Goal: Find contact information: Find contact information

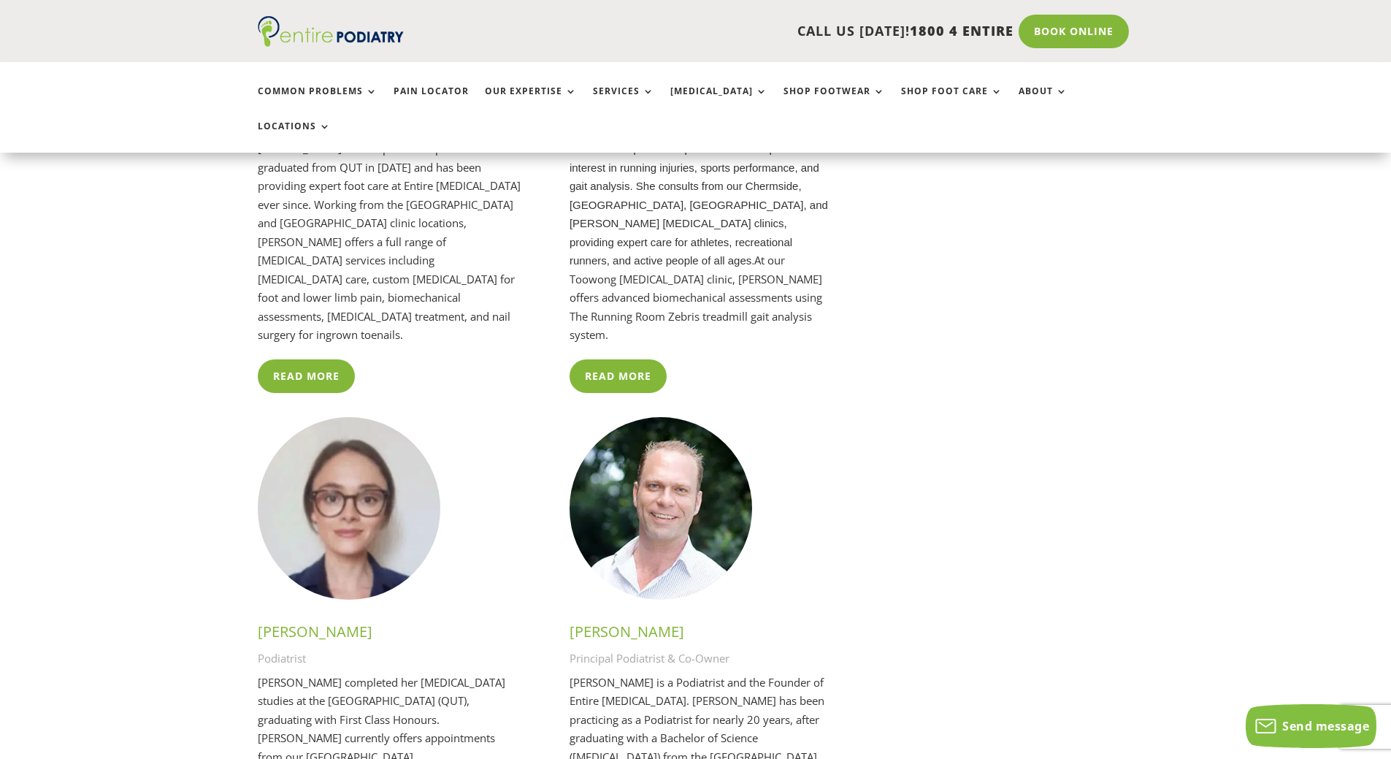
scroll to position [2803, 0]
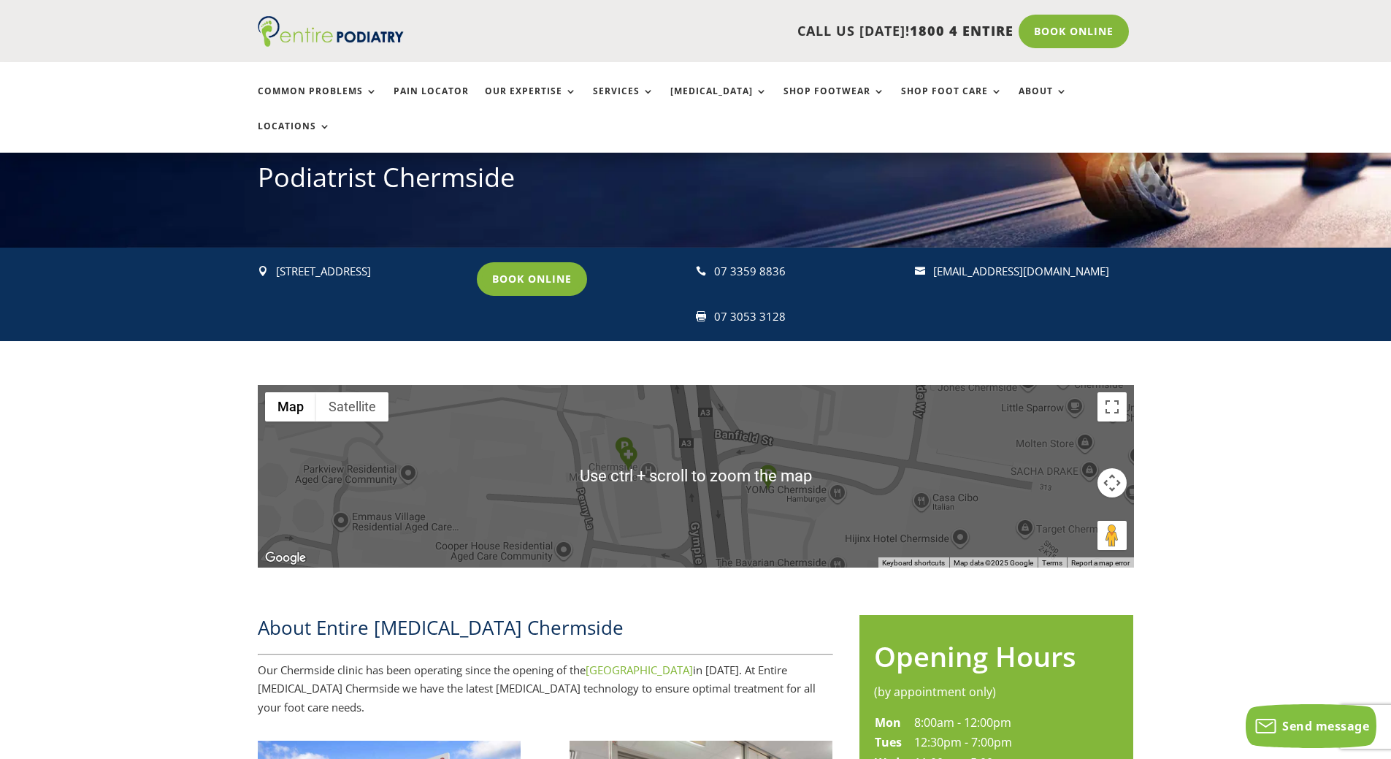
scroll to position [175, 0]
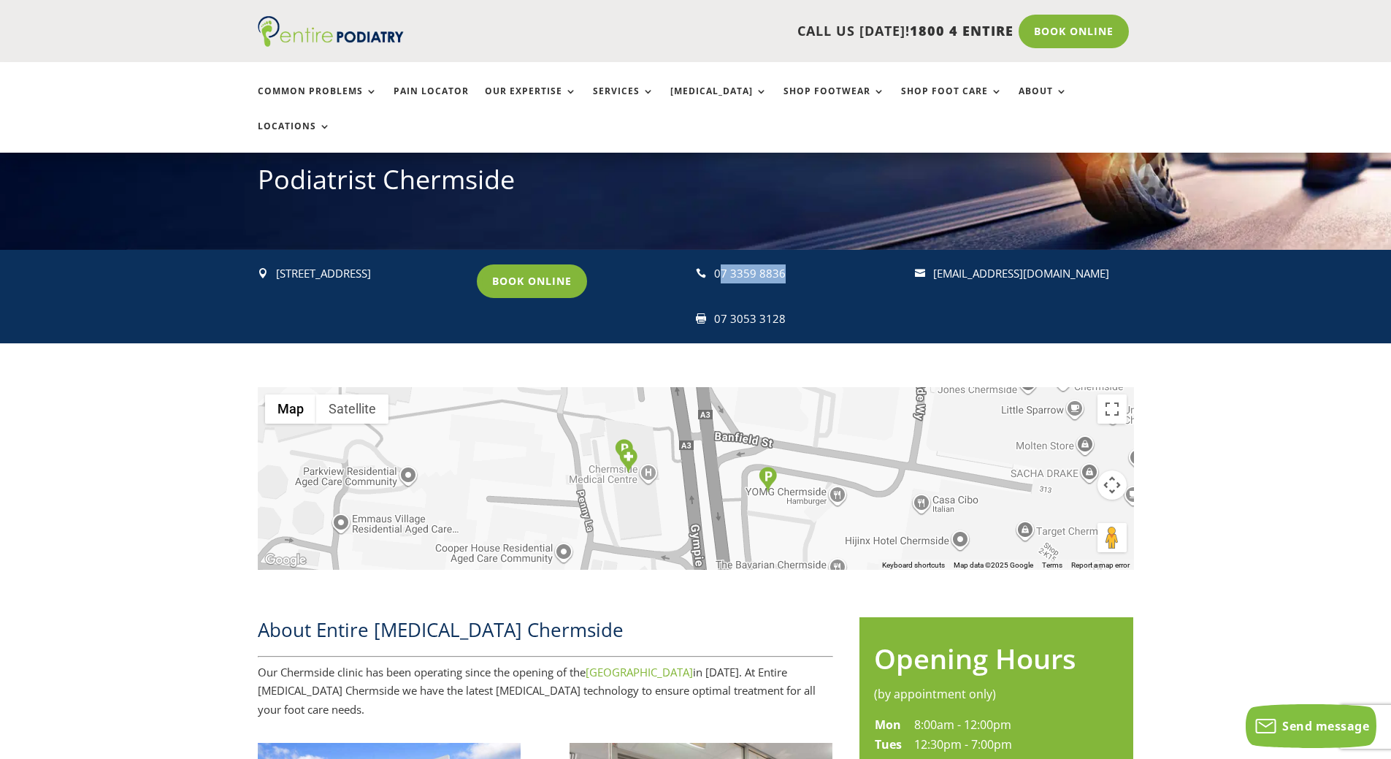
drag, startPoint x: 726, startPoint y: 242, endPoint x: 818, endPoint y: 241, distance: 92.7
click at [818, 264] on p "07 3359 8836" at bounding box center [808, 273] width 188 height 19
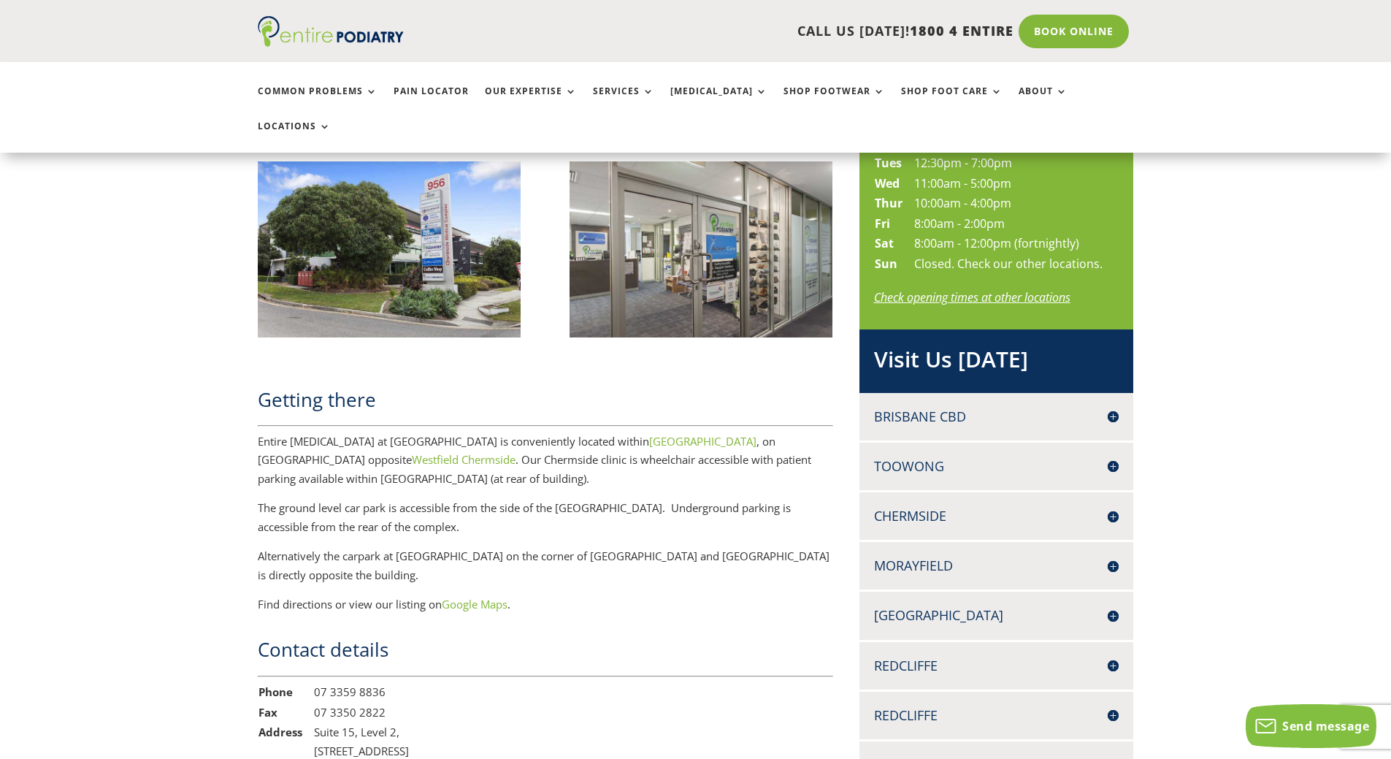
scroll to position [759, 0]
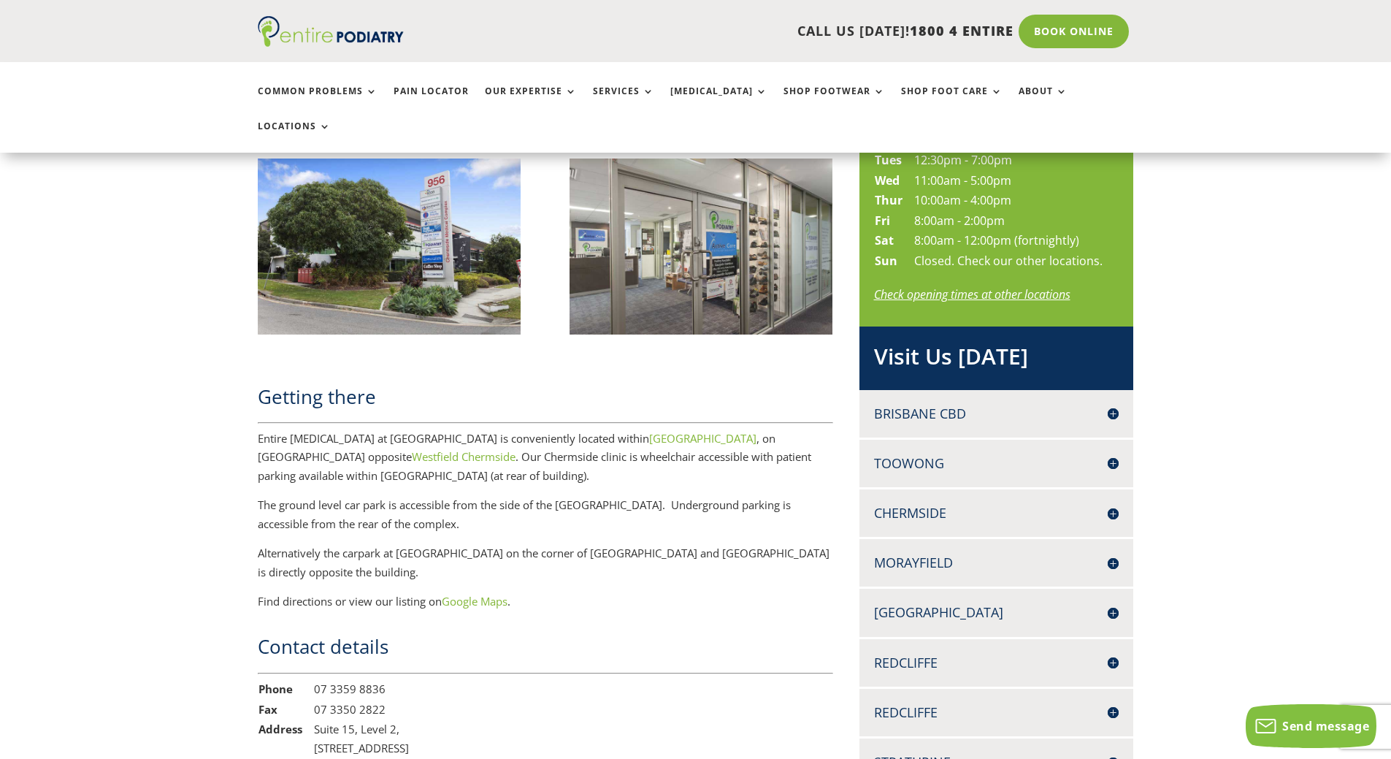
click at [1012, 404] on h4 "Brisbane CBD" at bounding box center [996, 413] width 245 height 18
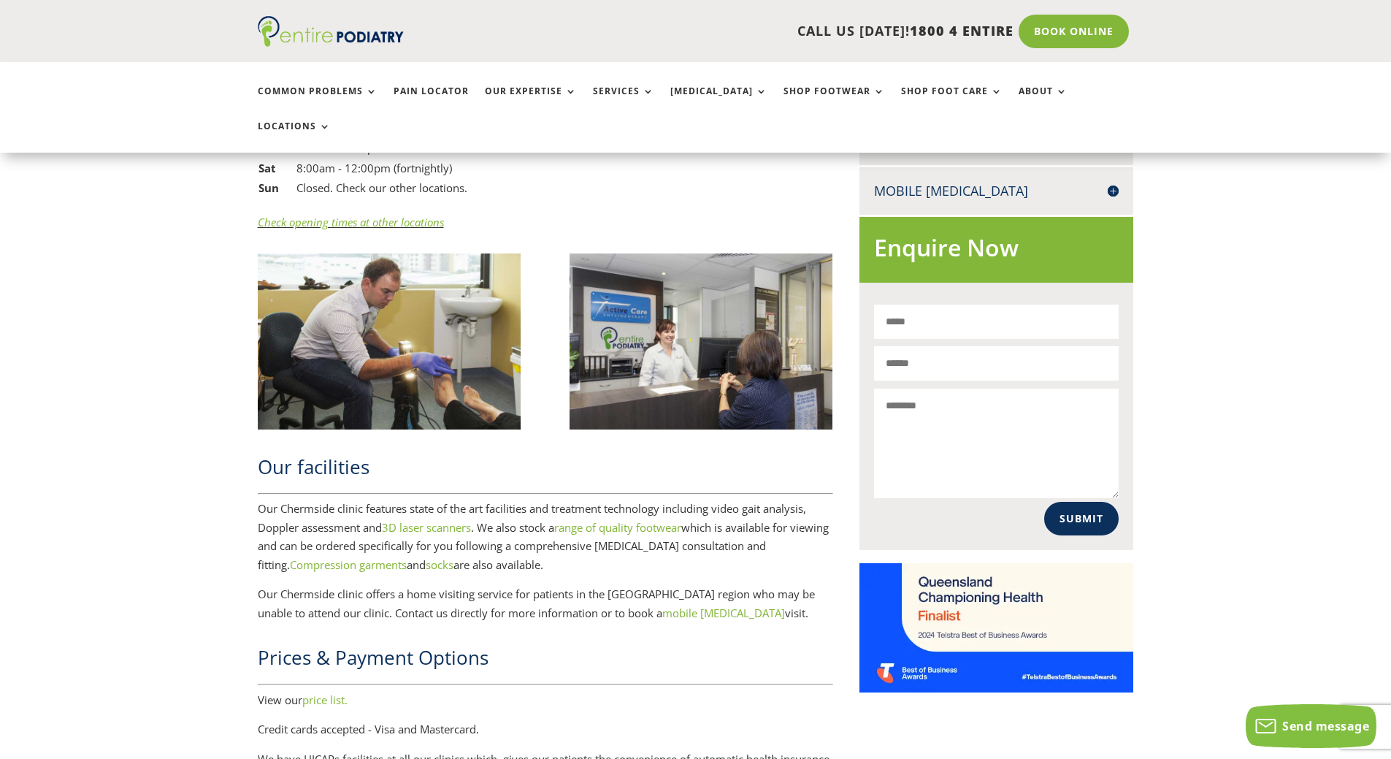
scroll to position [1460, 0]
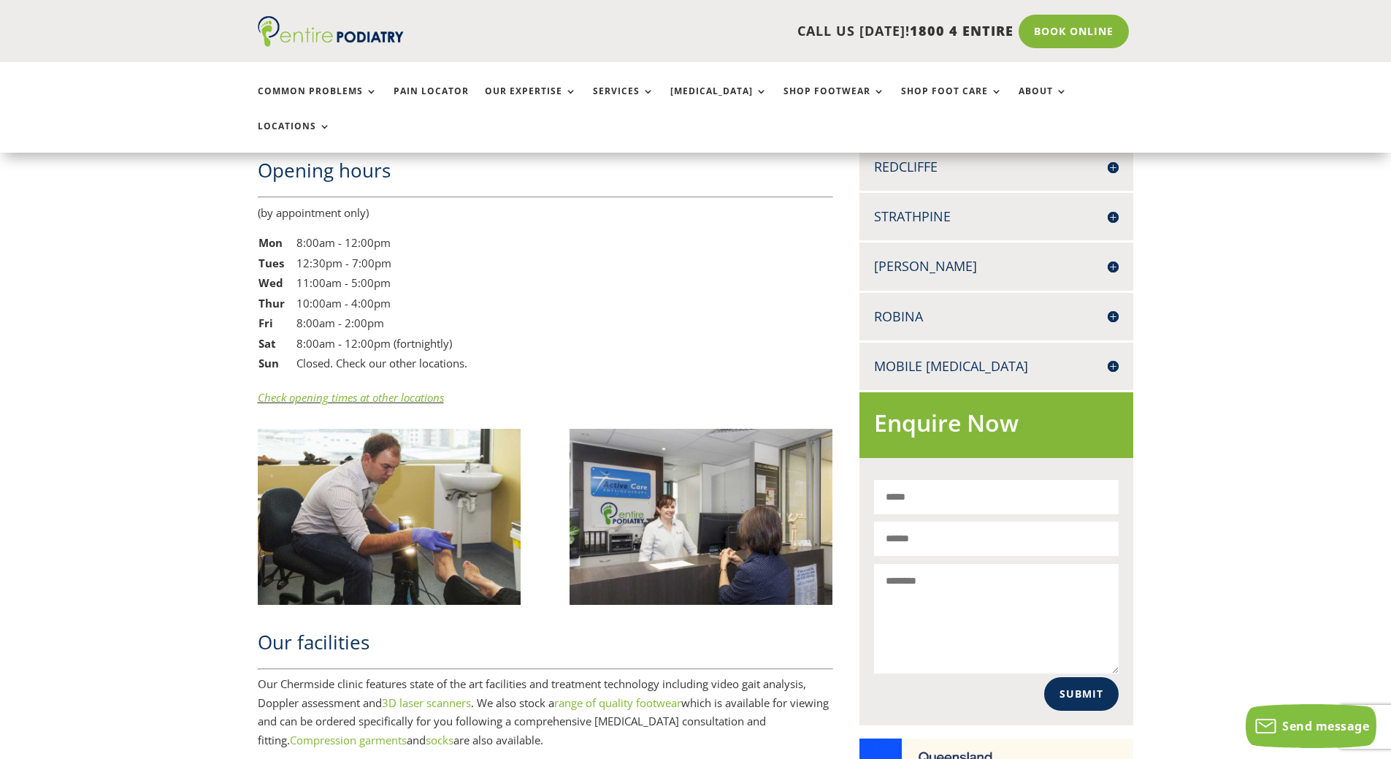
click at [947, 307] on h4 "Robina" at bounding box center [996, 316] width 245 height 18
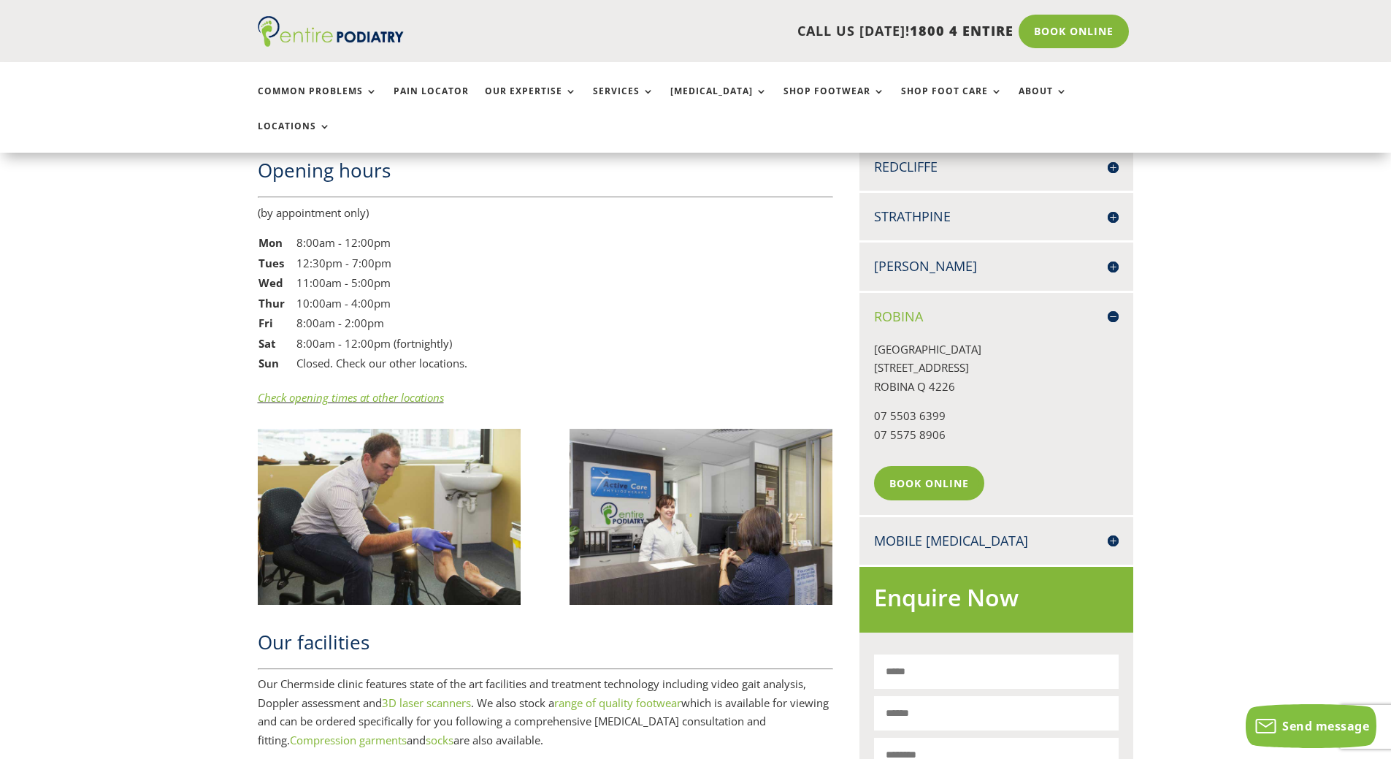
click at [894, 326] on div "[GEOGRAPHIC_DATA][STREET_ADDRESS] 07 5503 6399 07 5575 8906 Book Online" at bounding box center [996, 413] width 245 height 174
click at [891, 307] on h4 "Robina" at bounding box center [996, 316] width 245 height 18
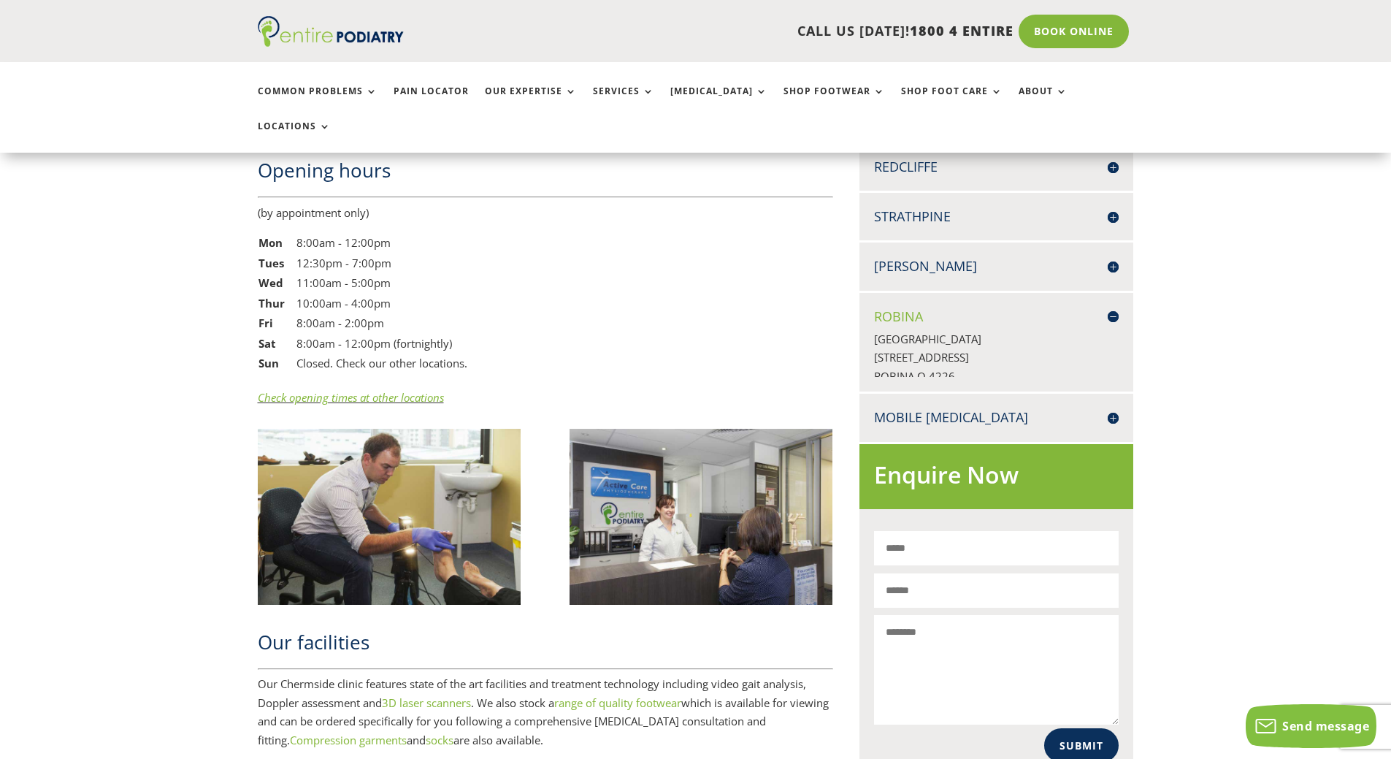
click at [890, 307] on h4 "Robina" at bounding box center [996, 316] width 245 height 18
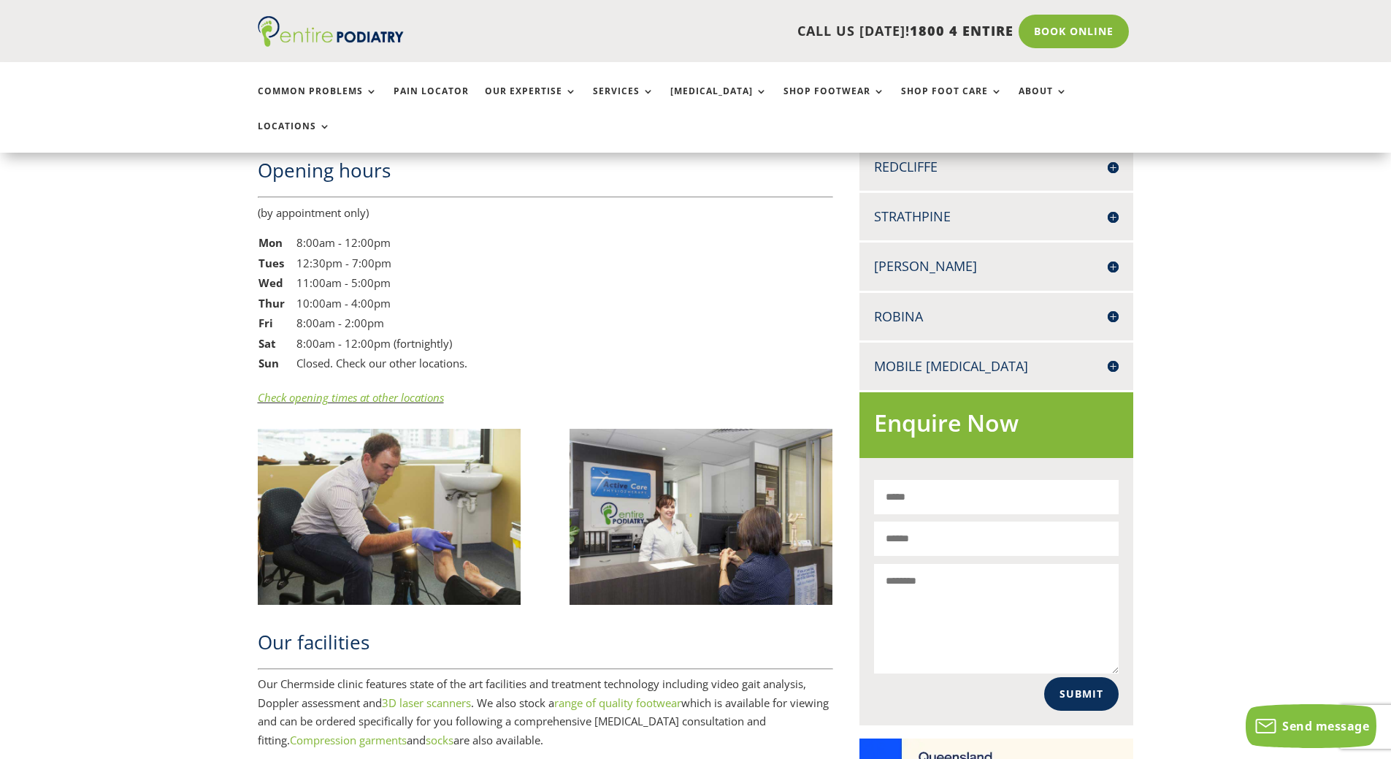
click at [890, 307] on h4 "Robina" at bounding box center [996, 316] width 245 height 18
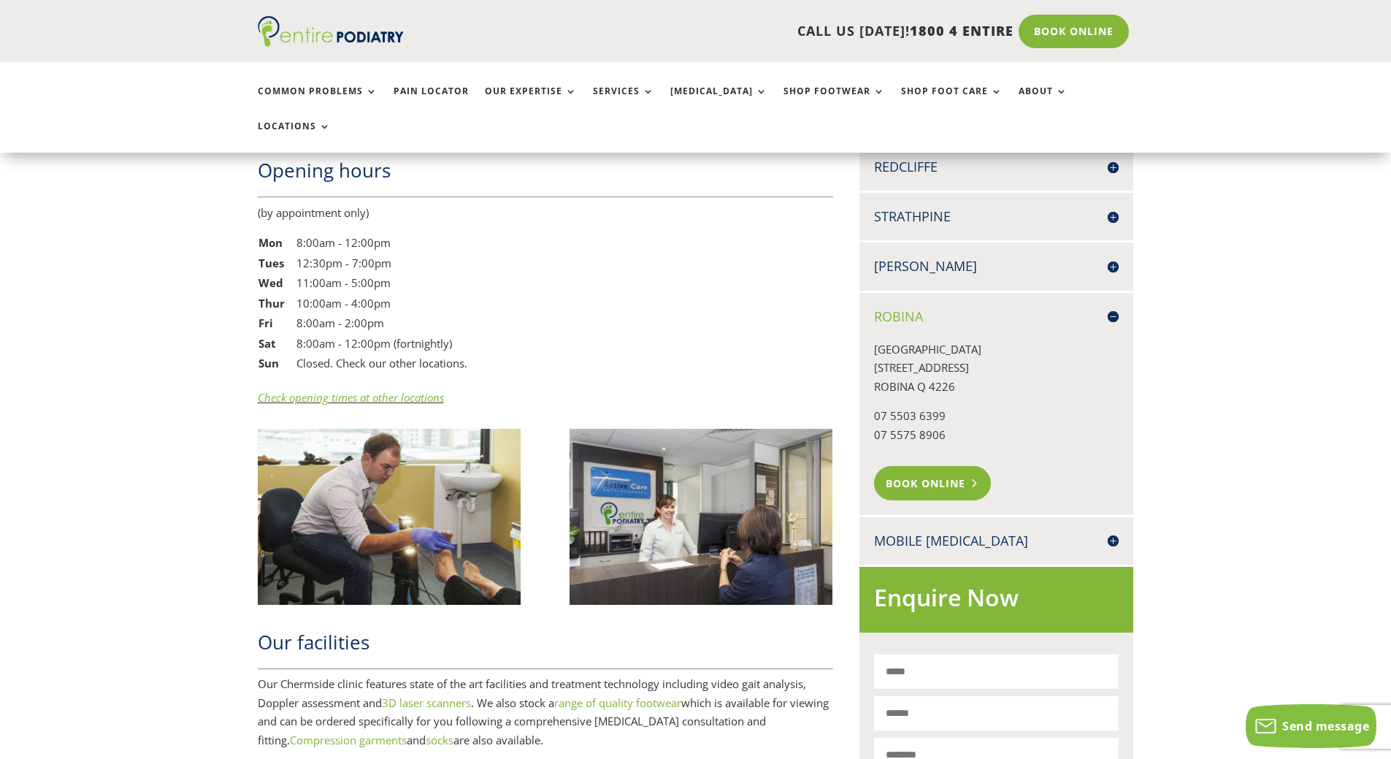
click at [896, 466] on link "Book Online" at bounding box center [933, 483] width 118 height 34
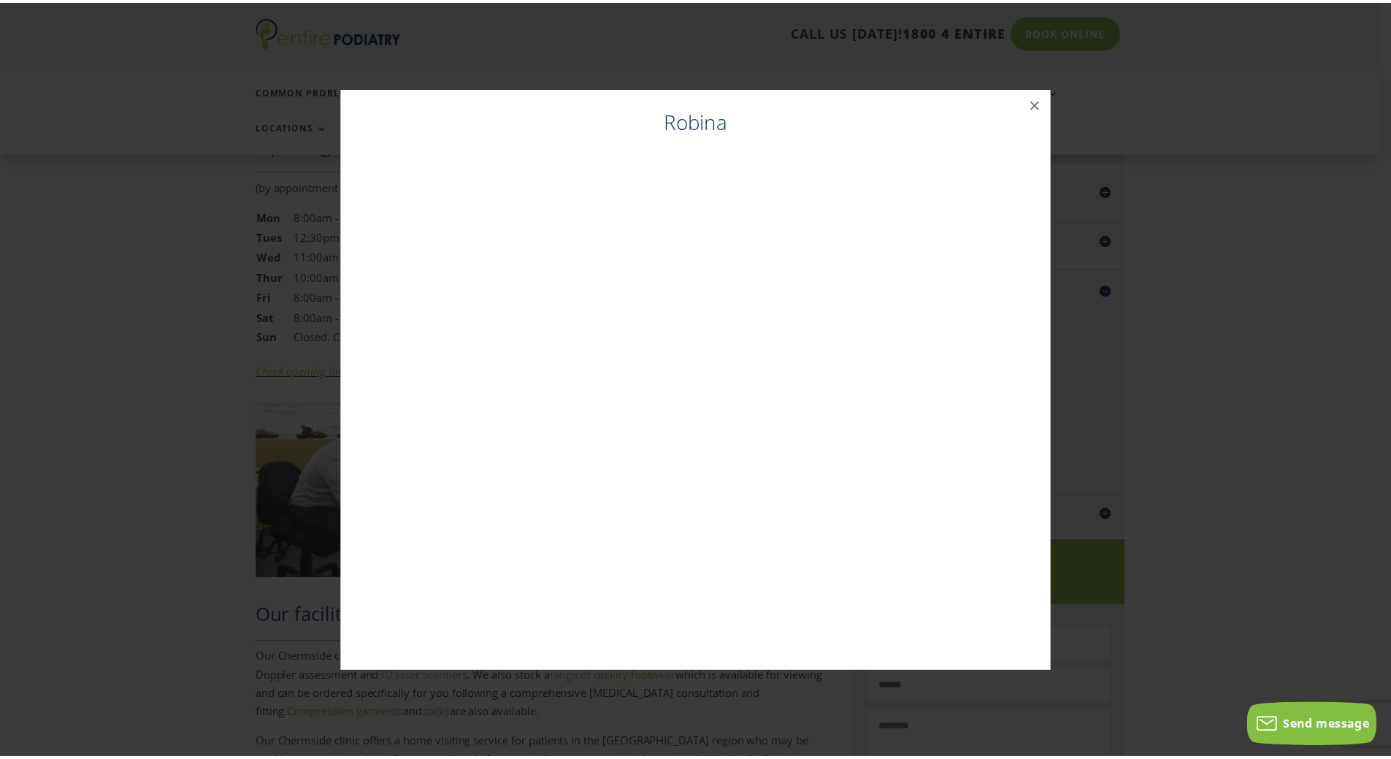
scroll to position [1492, 0]
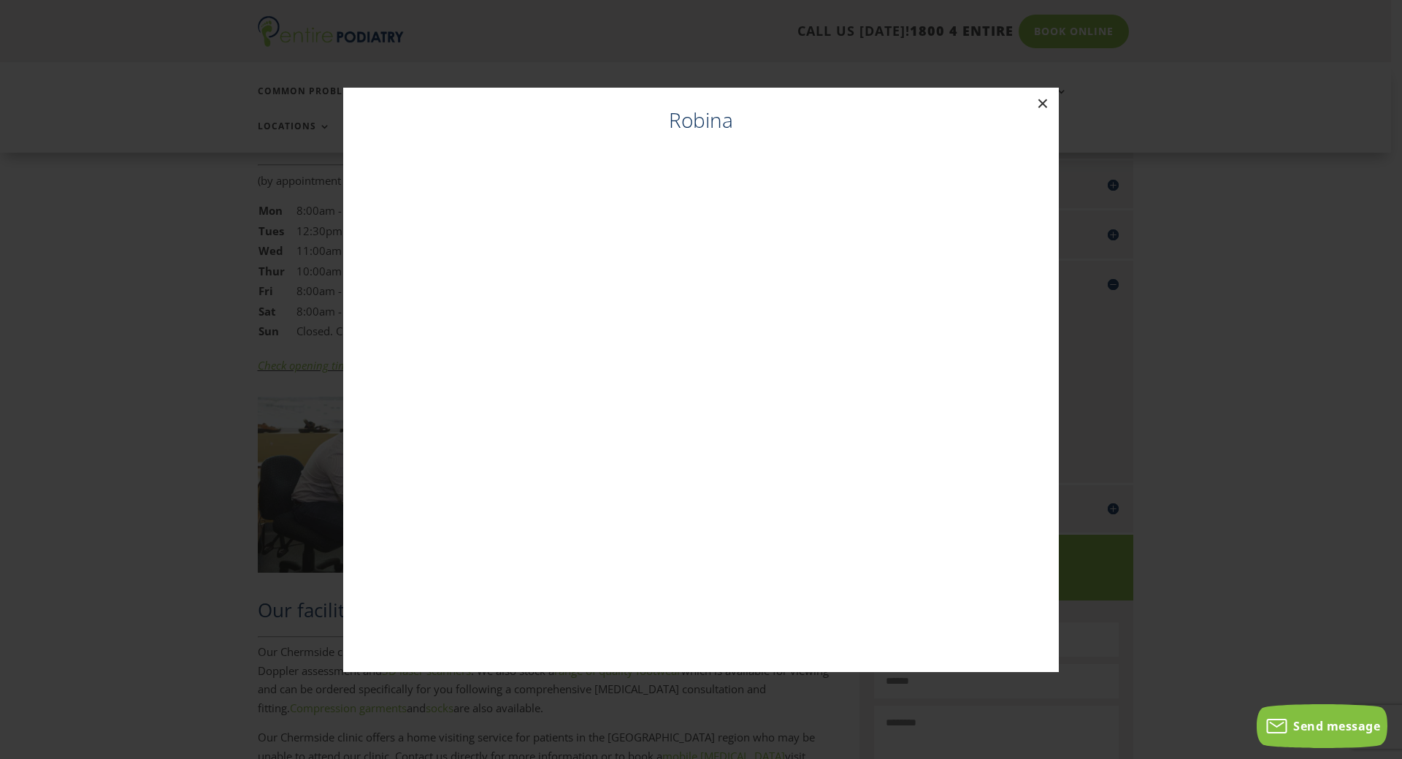
click at [1037, 101] on button "×" at bounding box center [1042, 104] width 32 height 32
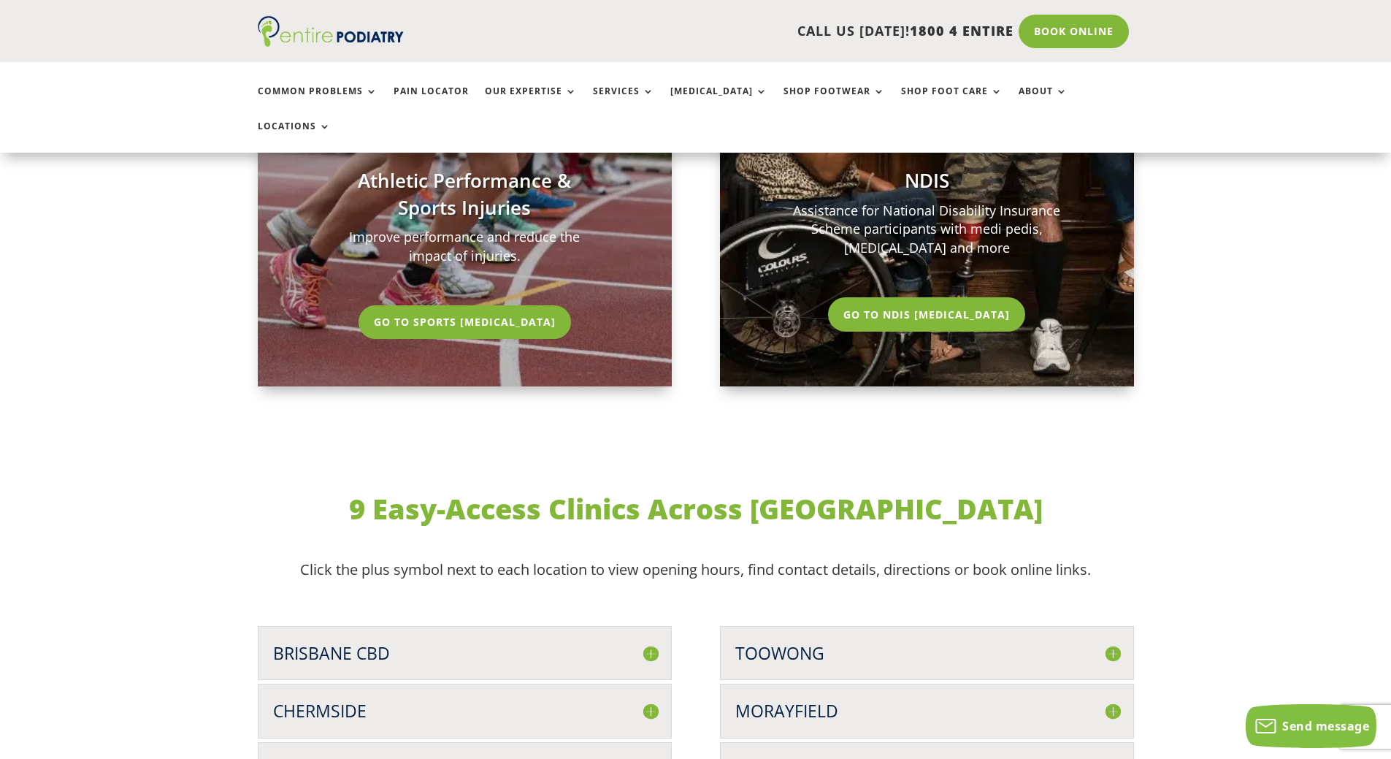
scroll to position [3563, 0]
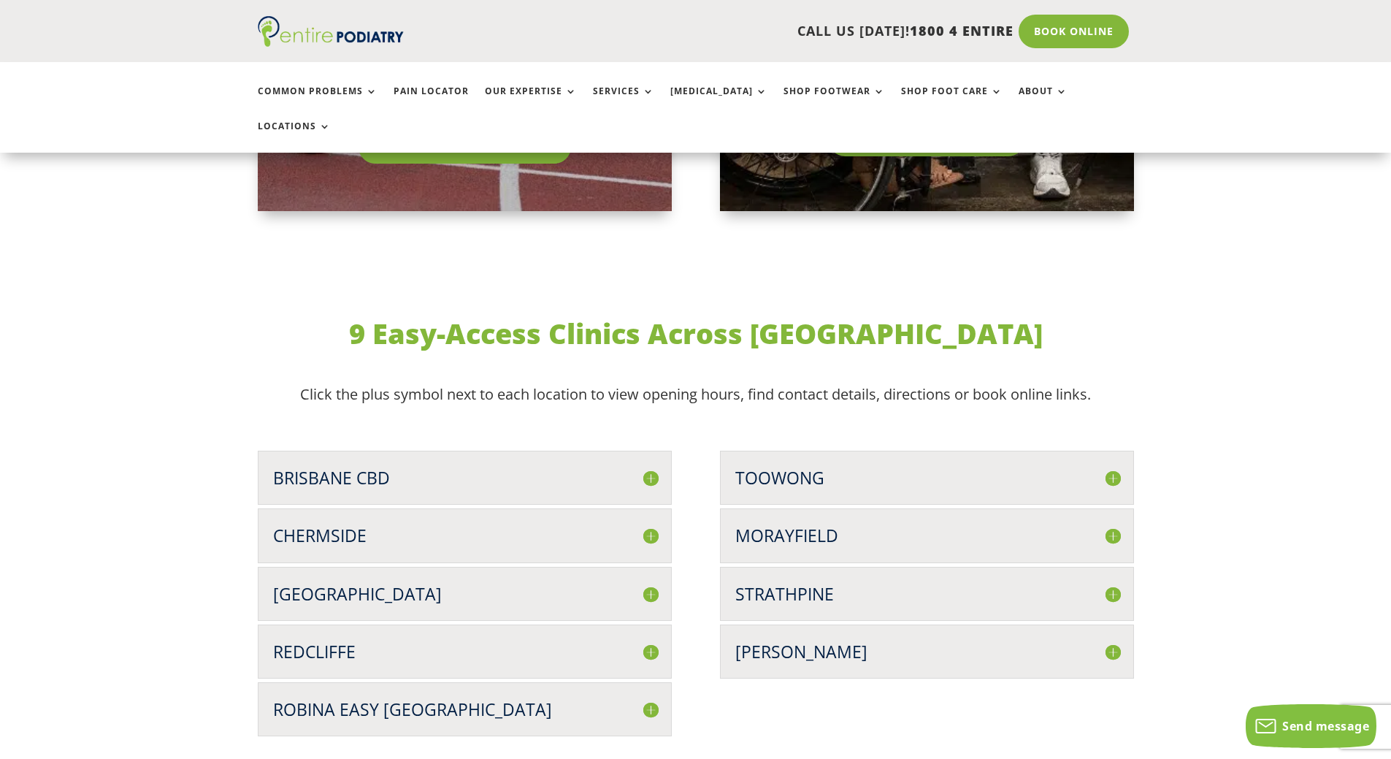
click at [645, 466] on h3 "Brisbane CBD" at bounding box center [464, 477] width 383 height 23
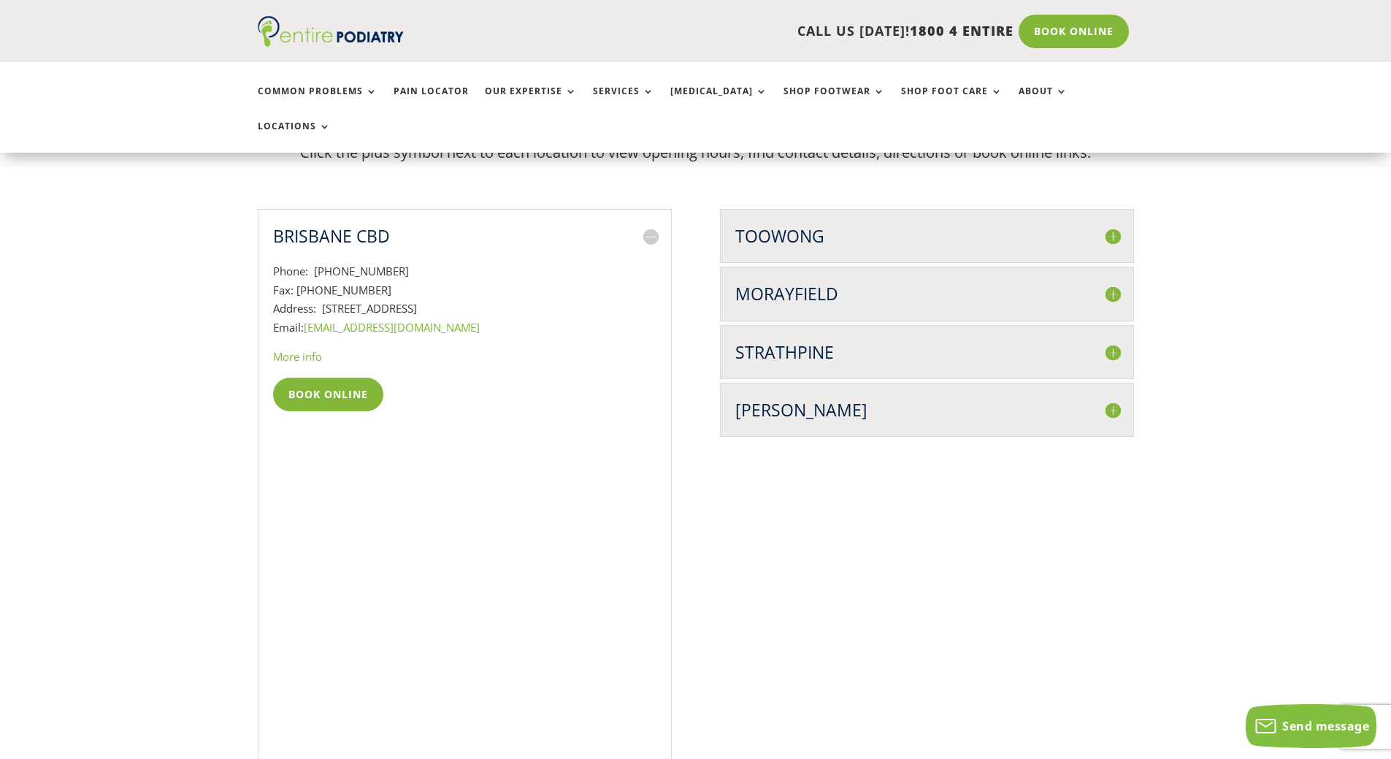
scroll to position [3796, 0]
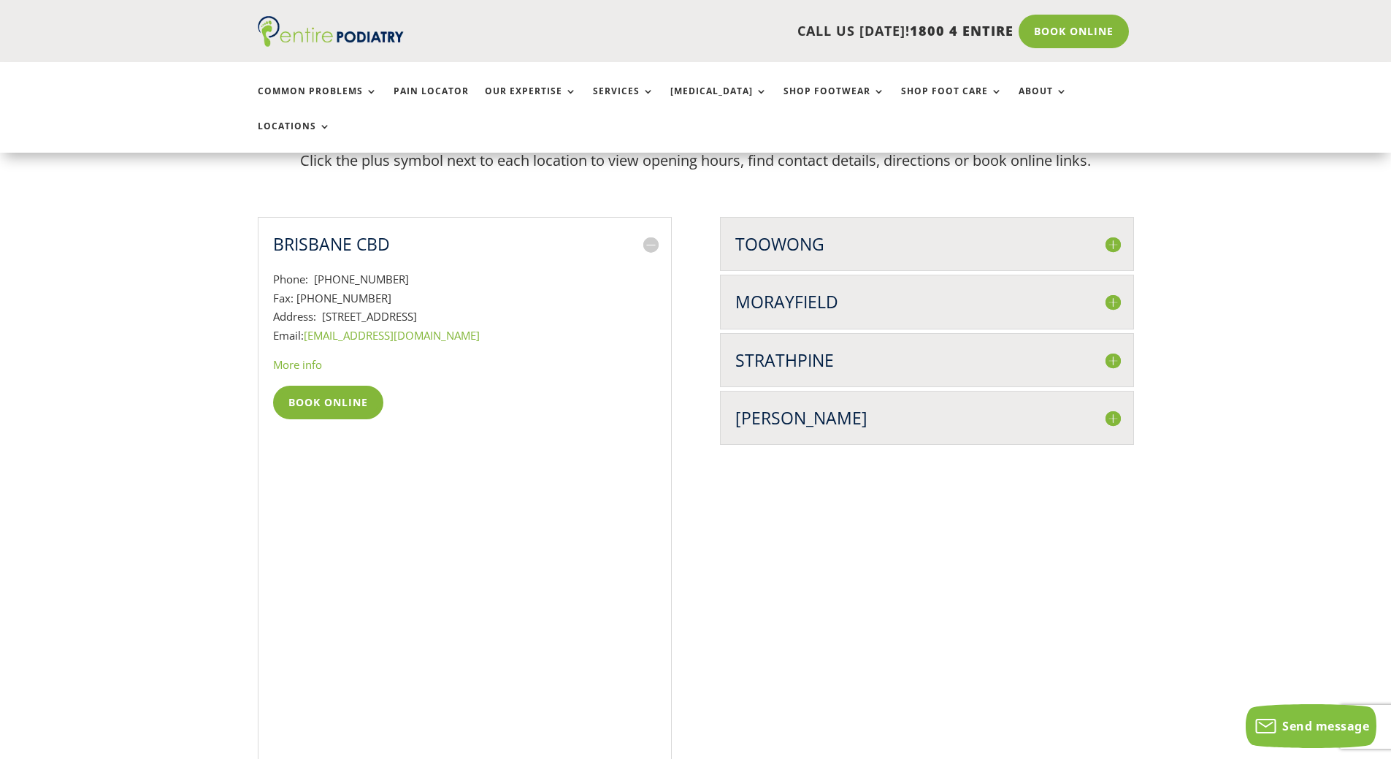
click at [328, 232] on h3 "Brisbane CBD" at bounding box center [464, 243] width 383 height 23
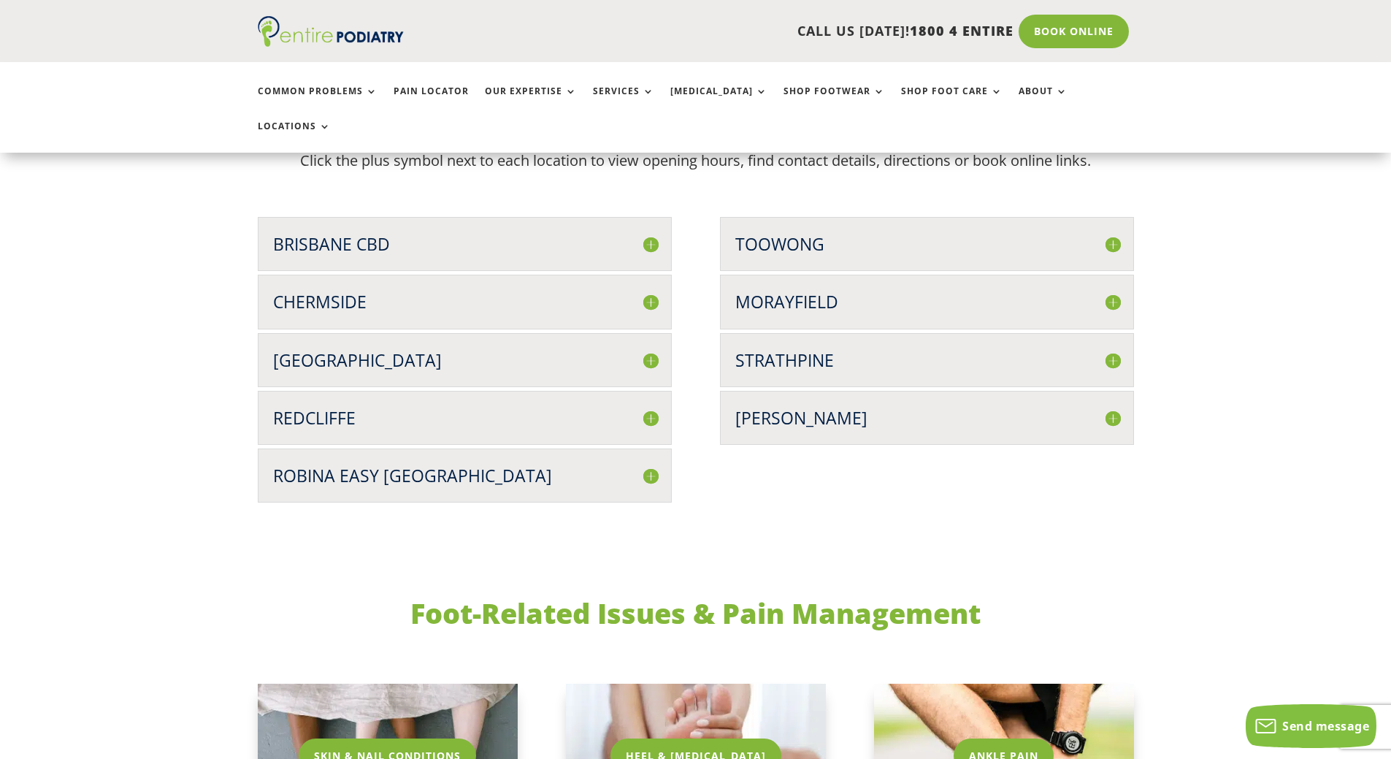
click at [332, 232] on h3 "Brisbane CBD" at bounding box center [464, 243] width 383 height 23
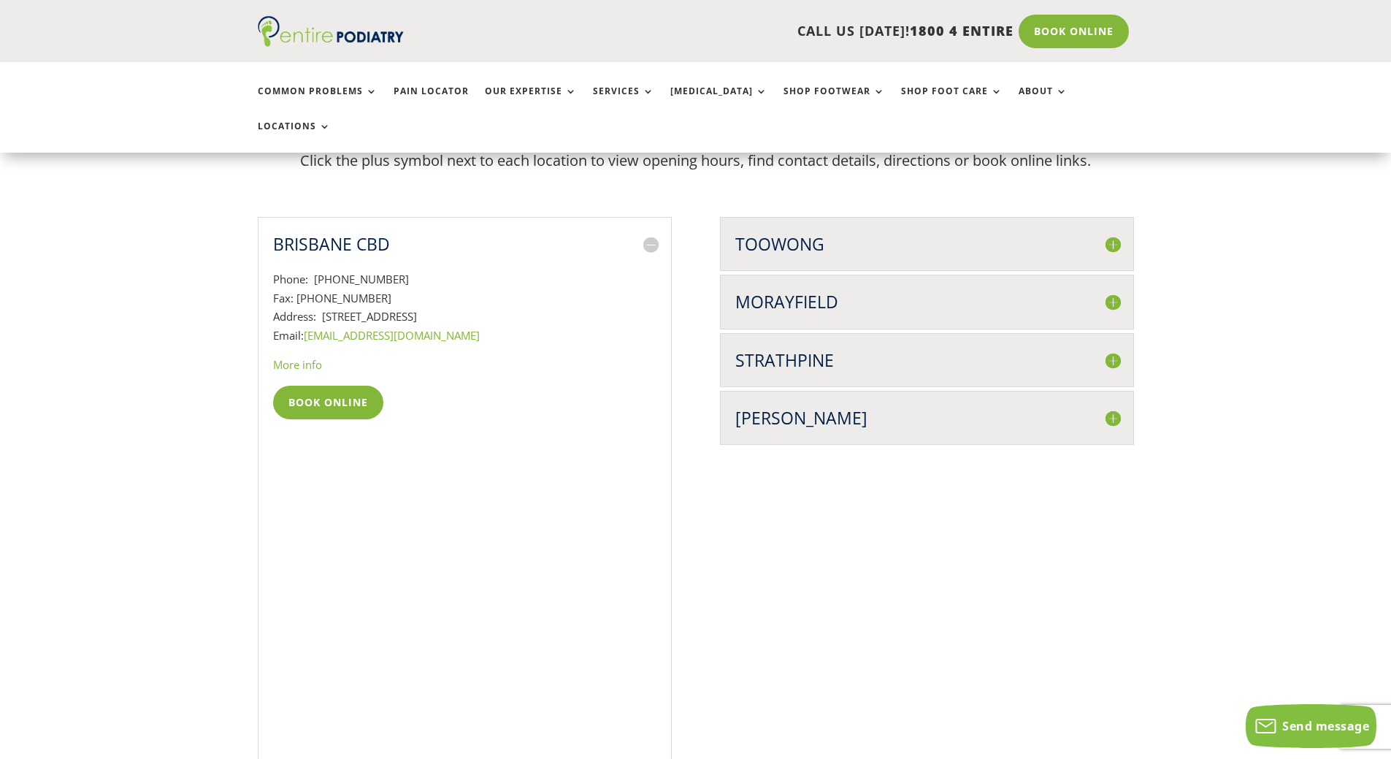
click at [650, 232] on h3 "Brisbane CBD" at bounding box center [464, 243] width 383 height 23
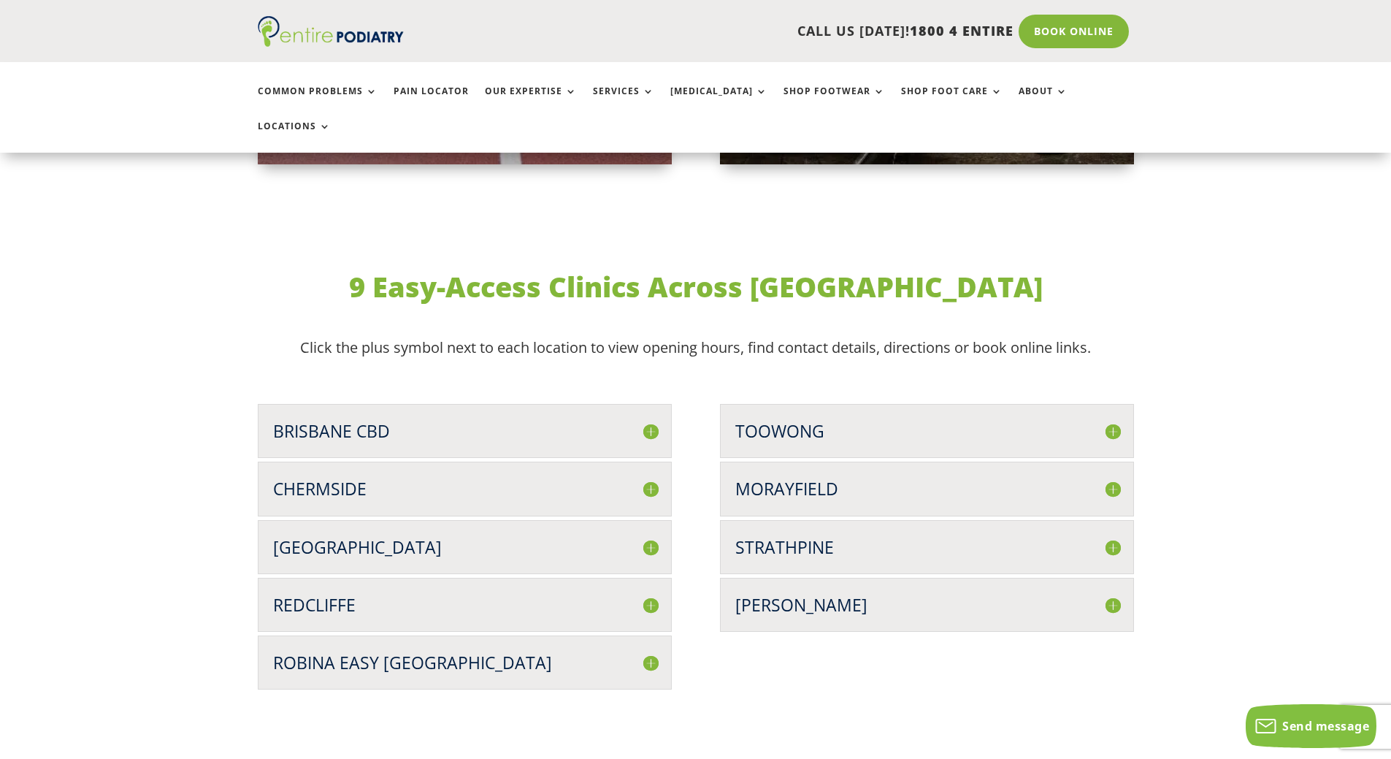
scroll to position [3563, 0]
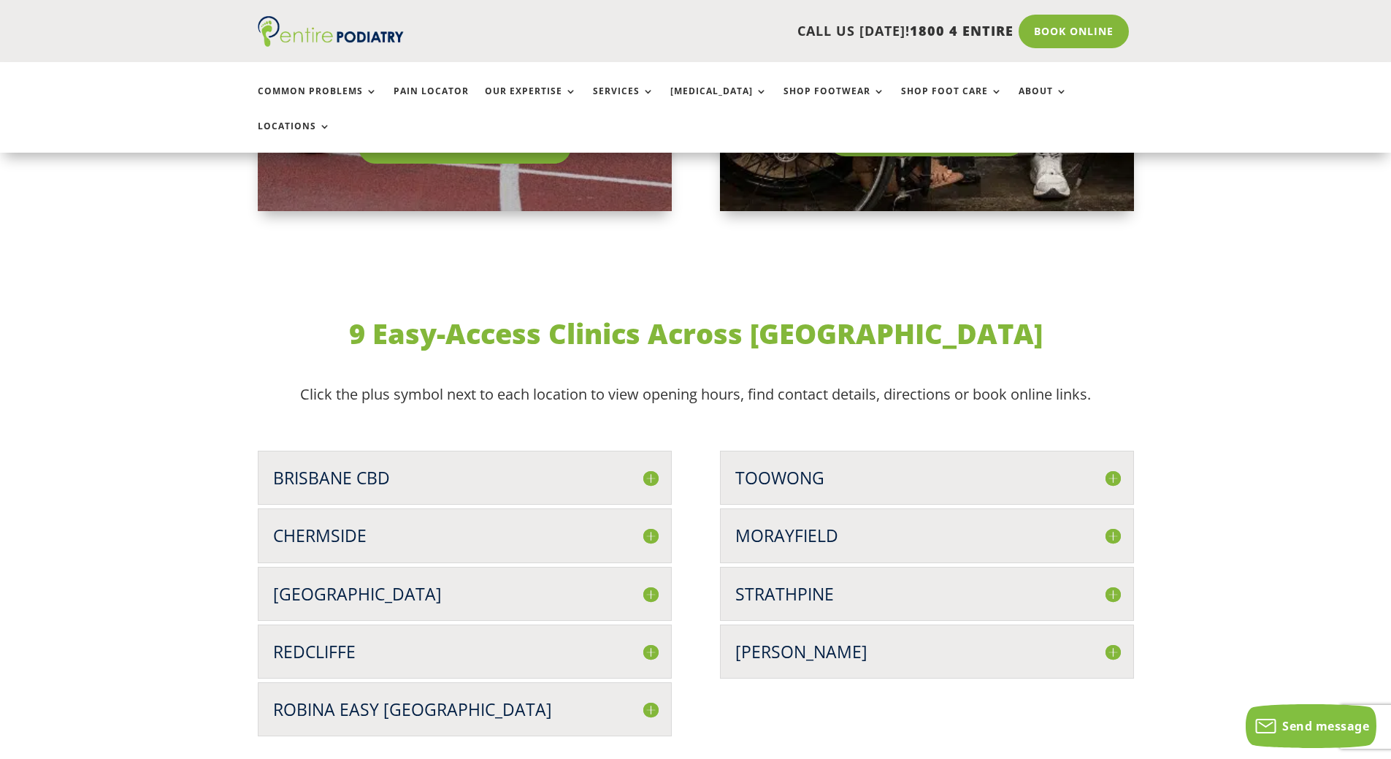
click at [441, 466] on h3 "Brisbane CBD" at bounding box center [464, 477] width 383 height 23
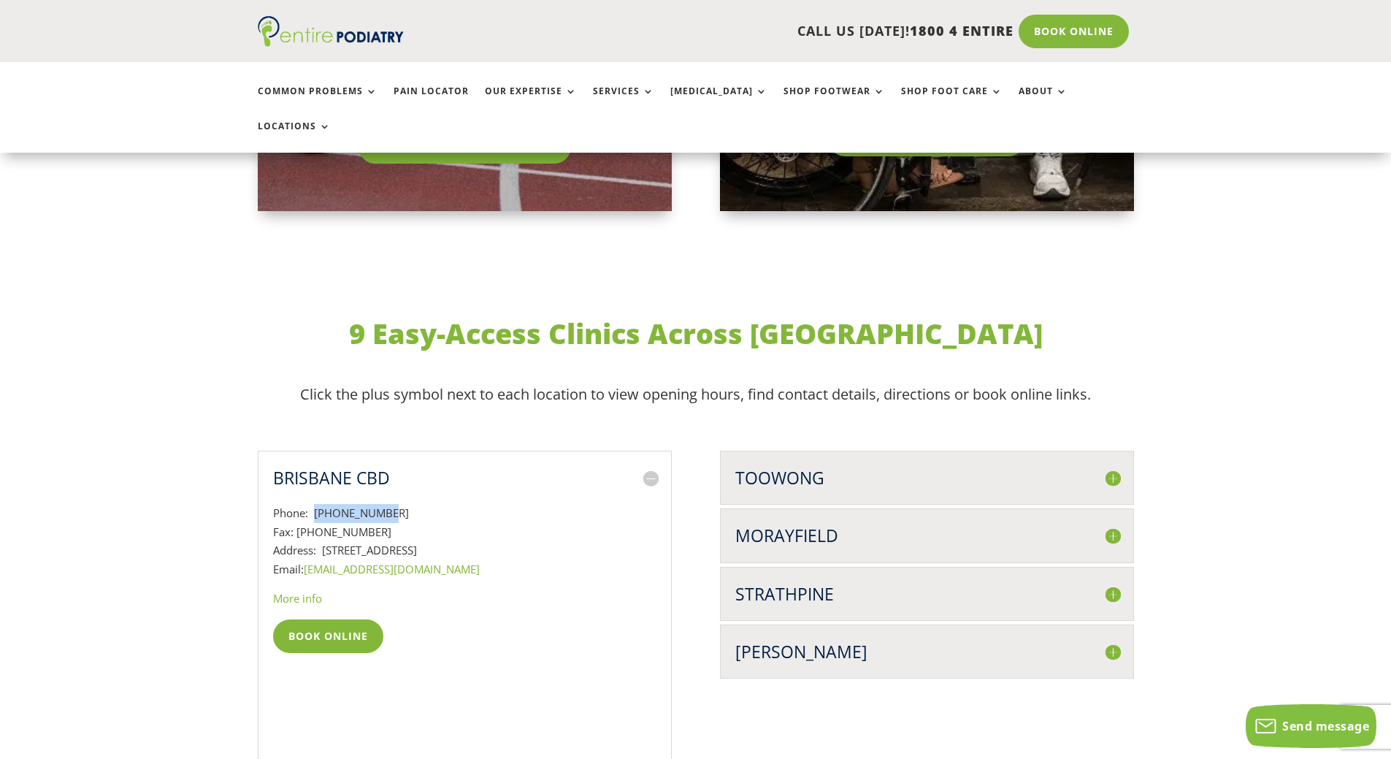
drag, startPoint x: 315, startPoint y: 469, endPoint x: 385, endPoint y: 461, distance: 70.5
click at [385, 489] on div "Phone: 07 3229 9959 Fax: 07 3053 3128 Address: Level 13, 97 Creek St, Brisbane …" at bounding box center [464, 752] width 383 height 527
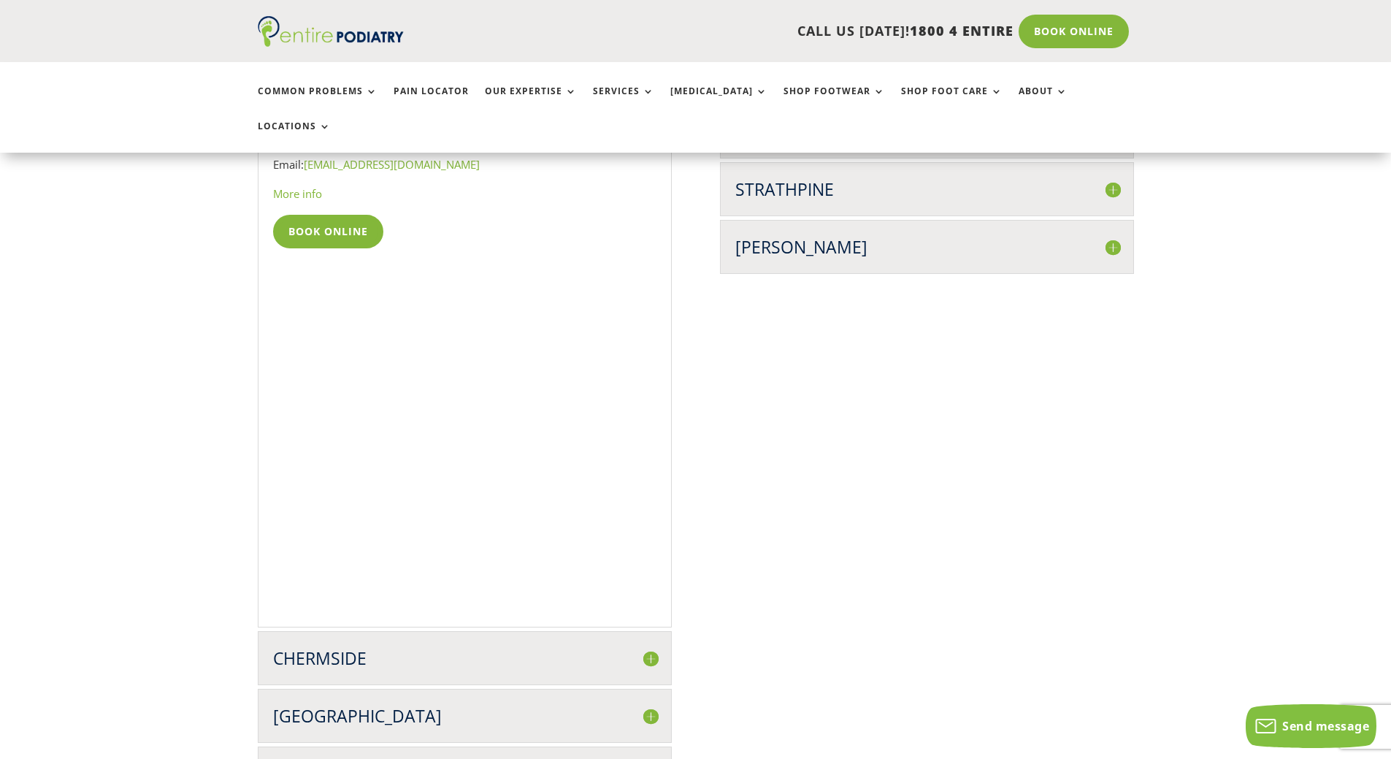
scroll to position [3972, 0]
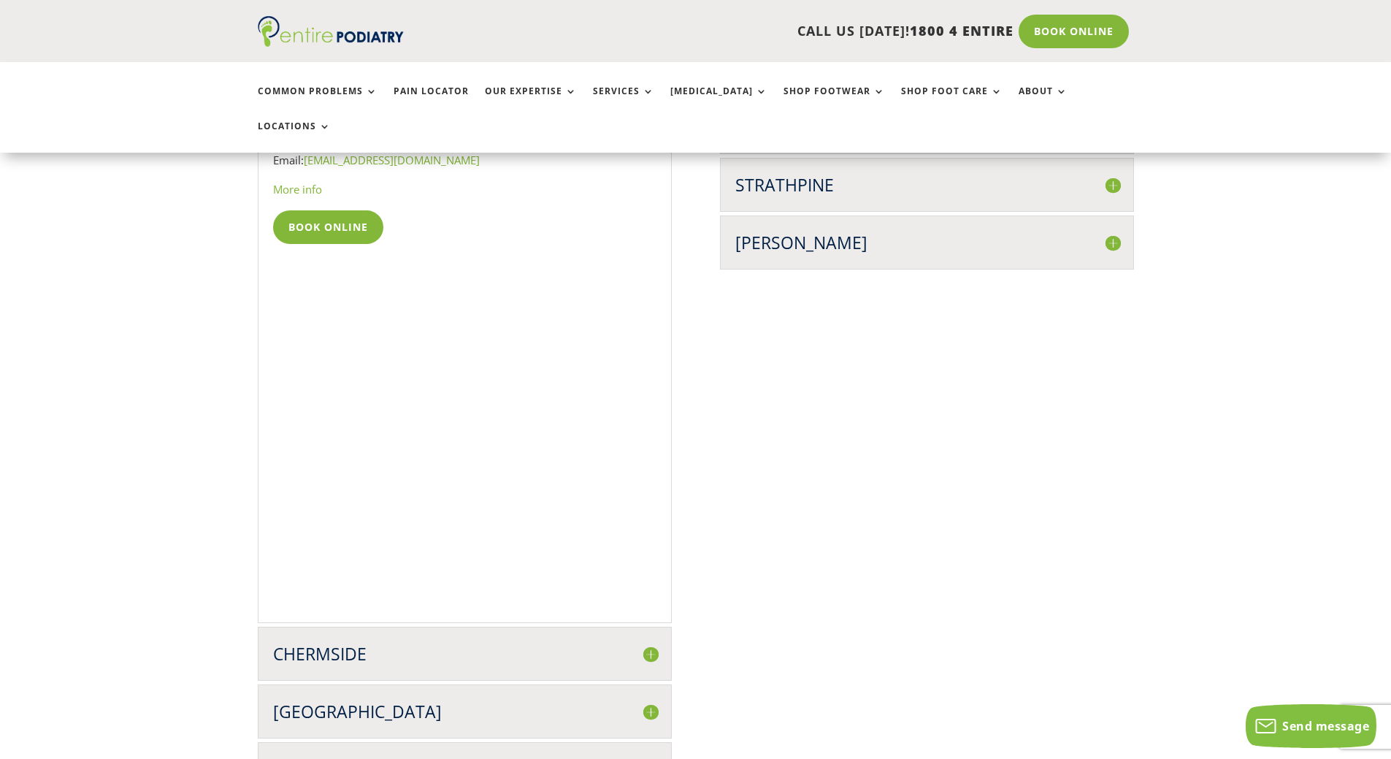
click at [396, 626] on div "Chermside Phone: 07 3359 8836 Fax: 07 3350 2822 Address: Suite 15, Level 2, 956…" at bounding box center [465, 653] width 414 height 54
click at [632, 642] on h3 "Chermside" at bounding box center [464, 653] width 383 height 23
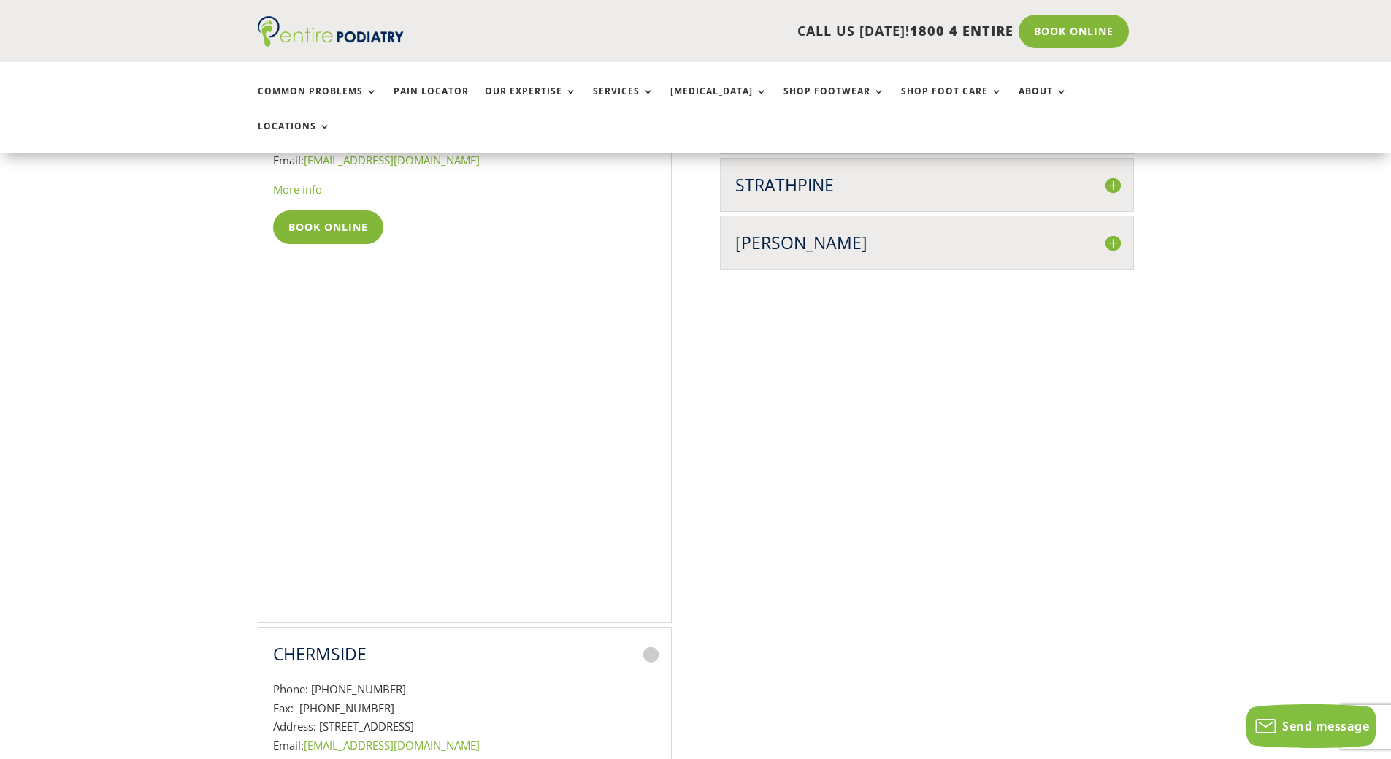
scroll to position [3680, 0]
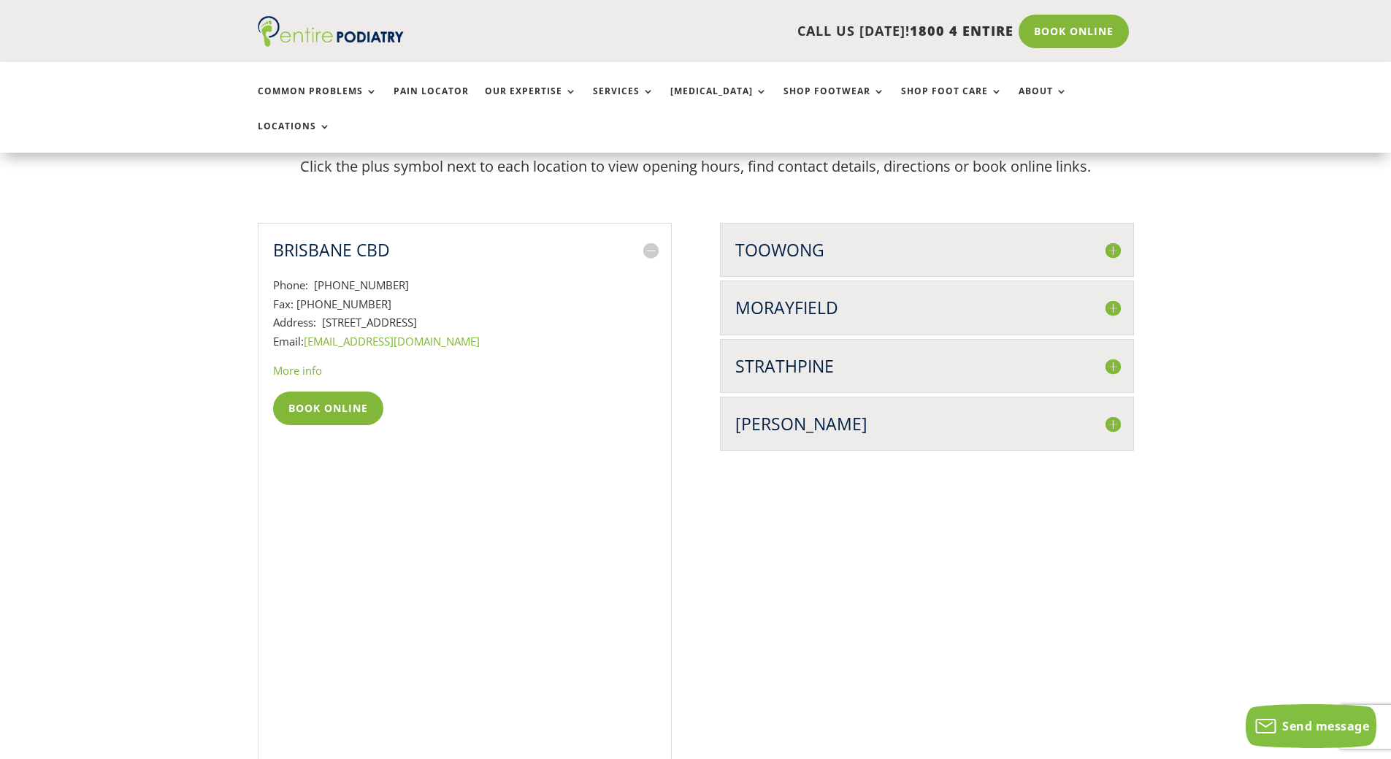
scroll to position [3665, 0]
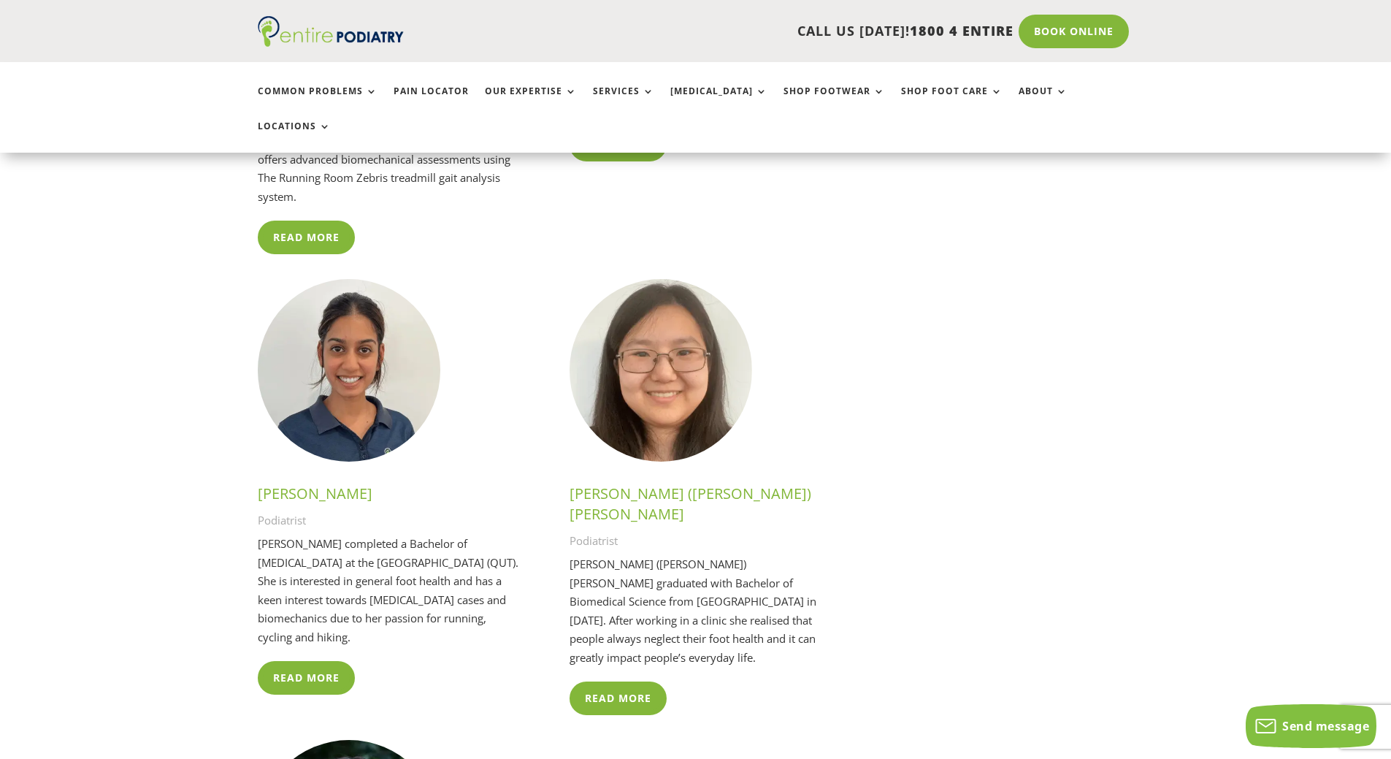
scroll to position [3796, 0]
